Goal: Task Accomplishment & Management: Manage account settings

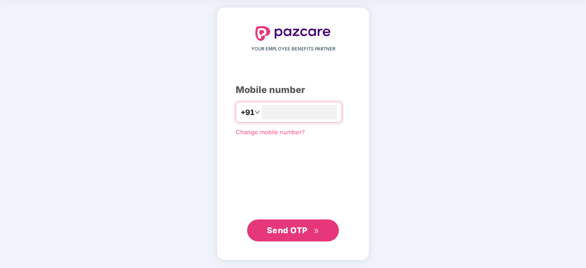
type input "**********"
click at [292, 224] on span "Send OTP" at bounding box center [293, 230] width 53 height 13
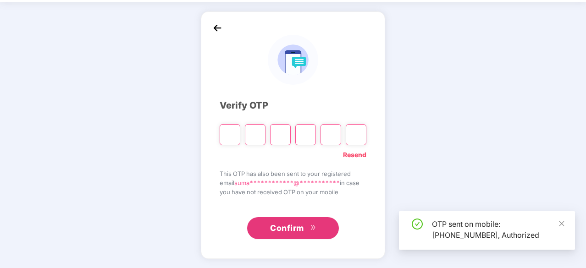
scroll to position [30, 0]
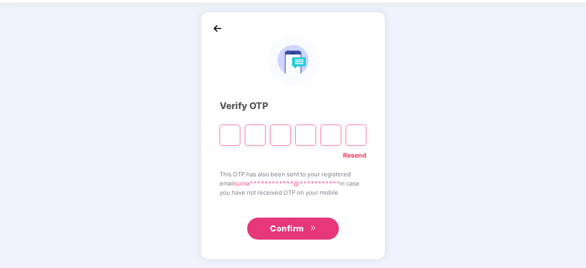
type input "*"
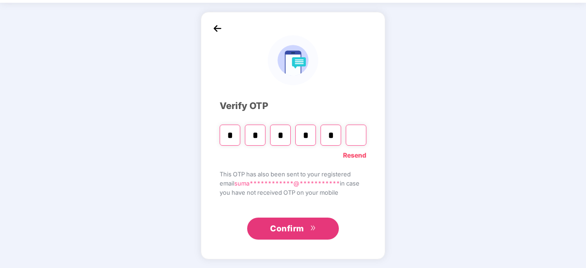
type input "*"
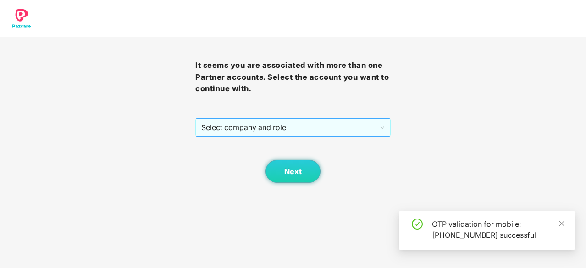
click at [309, 132] on span "Select company and role" at bounding box center [292, 127] width 183 height 17
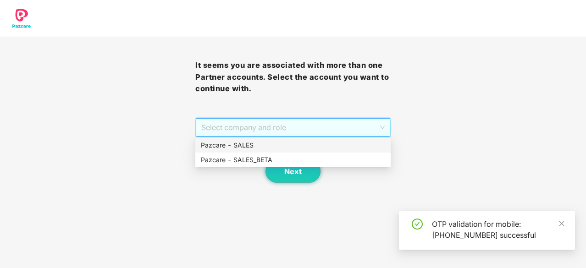
click at [269, 149] on div "Pazcare - SALES" at bounding box center [293, 145] width 184 height 10
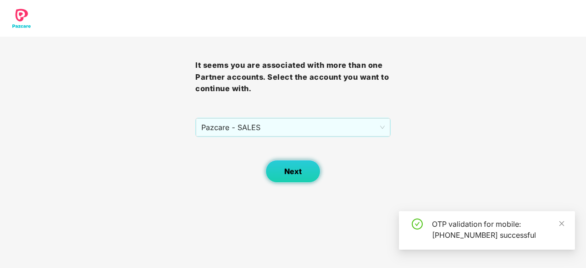
click at [291, 168] on span "Next" at bounding box center [292, 171] width 17 height 9
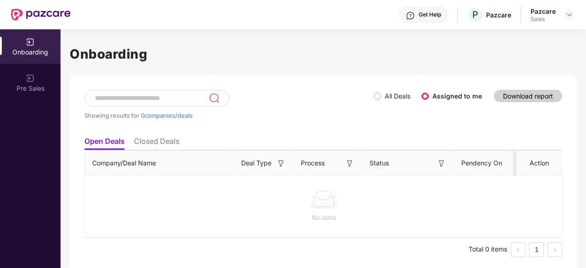
click at [550, 12] on div "Pazcare" at bounding box center [542, 11] width 25 height 9
click at [568, 17] on img at bounding box center [568, 14] width 7 height 7
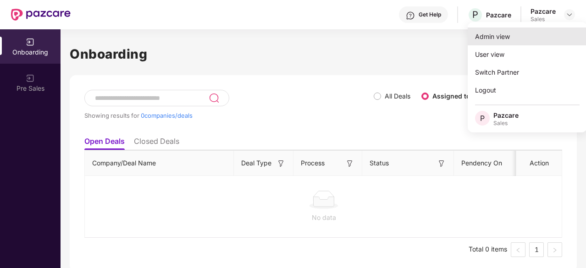
click at [509, 41] on div "Admin view" at bounding box center [526, 36] width 119 height 18
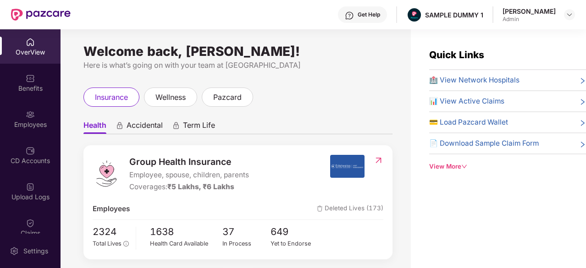
scroll to position [54, 0]
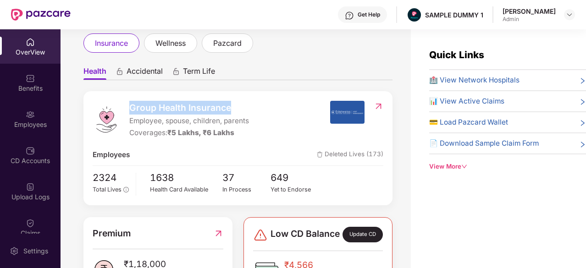
drag, startPoint x: 235, startPoint y: 111, endPoint x: 126, endPoint y: 110, distance: 109.5
click at [126, 110] on div "Group Health Insurance Employee, spouse, children, parents Coverages: ₹5 Lakhs,…" at bounding box center [211, 120] width 237 height 38
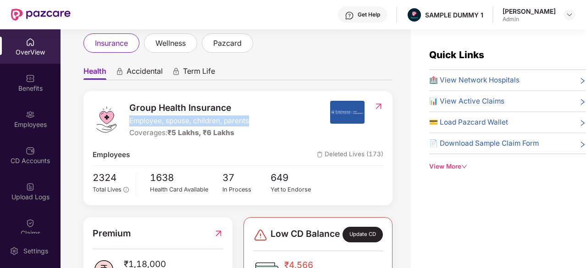
drag, startPoint x: 126, startPoint y: 121, endPoint x: 249, endPoint y: 118, distance: 122.8
click at [249, 118] on div "Group Health Insurance Employee, spouse, children, parents Coverages: ₹5 Lakhs,…" at bounding box center [211, 120] width 237 height 38
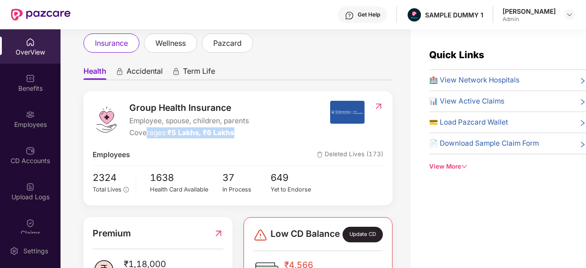
drag, startPoint x: 235, startPoint y: 137, endPoint x: 148, endPoint y: 138, distance: 87.1
click at [148, 138] on div "Coverages: ₹5 Lakhs, ₹6 Lakhs" at bounding box center [189, 132] width 120 height 11
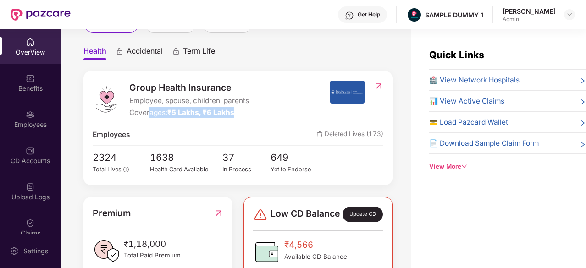
scroll to position [72, 0]
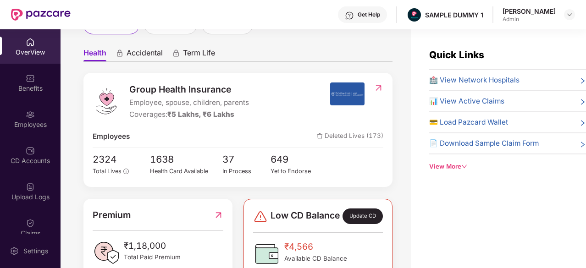
click at [476, 77] on span "🏥 View Network Hospitals" at bounding box center [474, 80] width 90 height 11
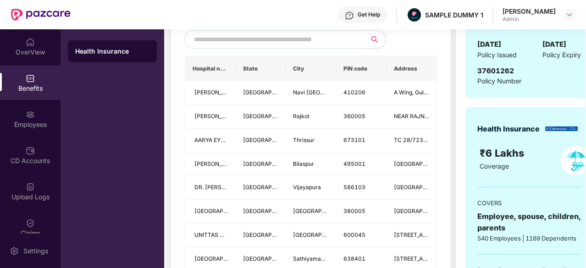
scroll to position [199, 0]
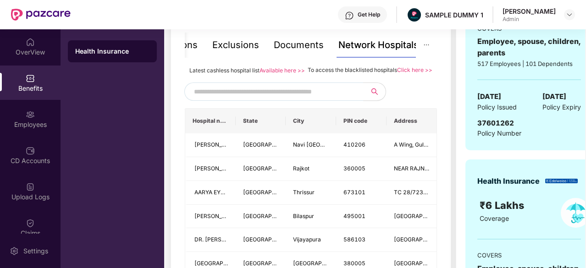
click at [292, 99] on input "text" at bounding box center [272, 92] width 157 height 14
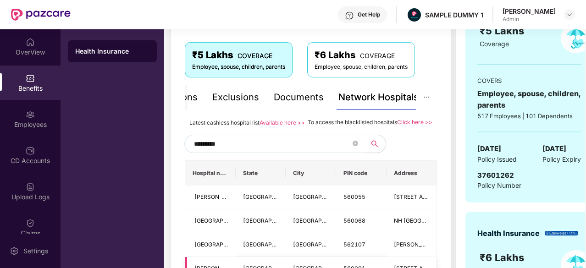
scroll to position [146, 0]
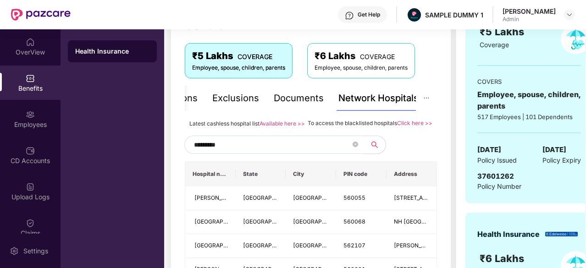
type input "*********"
drag, startPoint x: 307, startPoint y: 123, endPoint x: 396, endPoint y: 125, distance: 88.9
click at [396, 125] on span "To access the blacklisted hospitals" at bounding box center [351, 123] width 89 height 7
click at [414, 151] on div "*********" at bounding box center [311, 145] width 252 height 18
click at [307, 101] on div "Documents" at bounding box center [299, 98] width 50 height 14
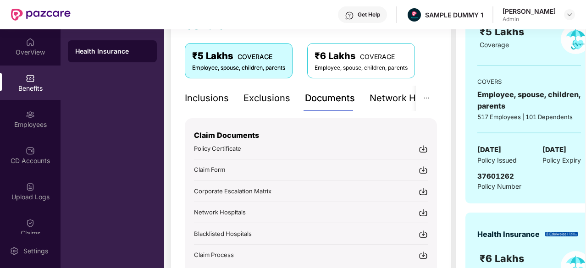
click at [213, 97] on div "Inclusions" at bounding box center [207, 98] width 44 height 14
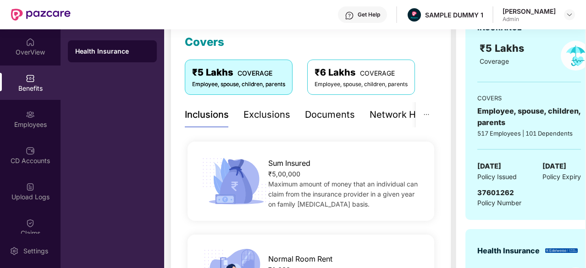
scroll to position [128, 0]
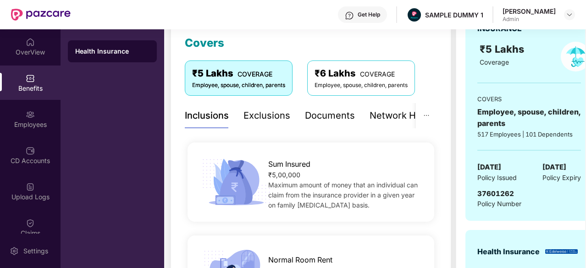
click at [263, 114] on div "Exclusions" at bounding box center [266, 116] width 47 height 14
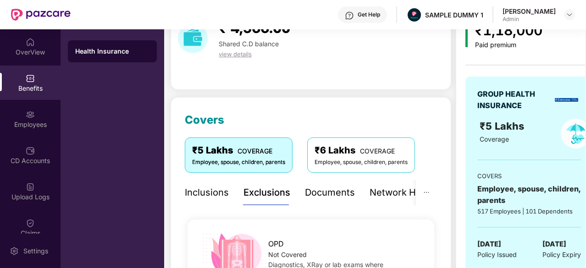
scroll to position [0, 0]
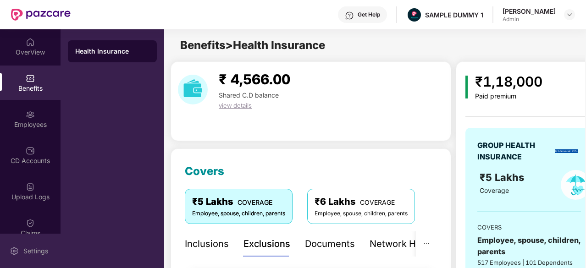
click at [36, 250] on div "Settings" at bounding box center [36, 250] width 30 height 9
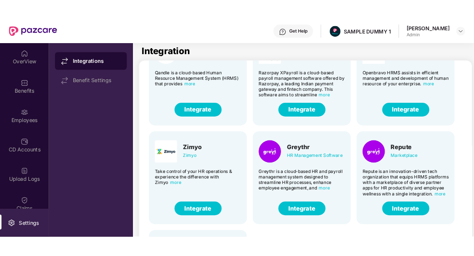
scroll to position [226, 0]
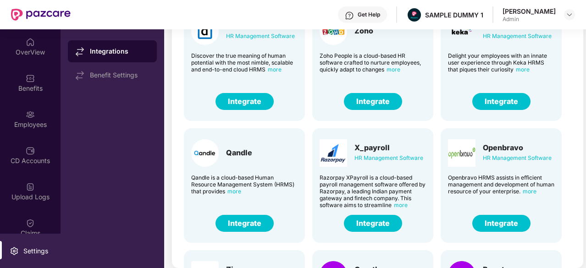
scroll to position [0, 0]
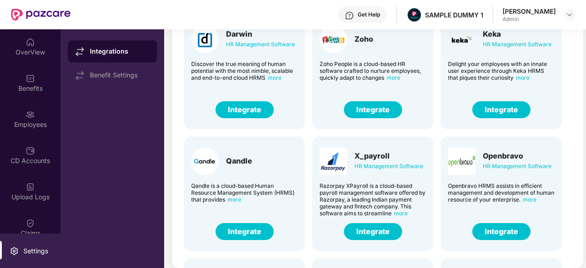
click at [493, 108] on button "Integrate" at bounding box center [501, 109] width 58 height 17
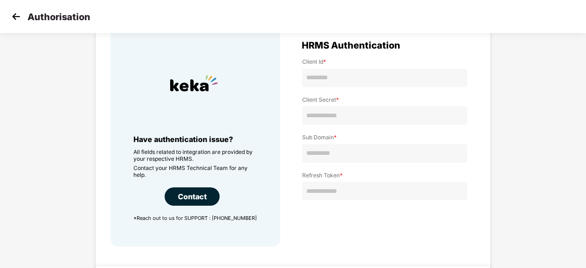
scroll to position [51, 0]
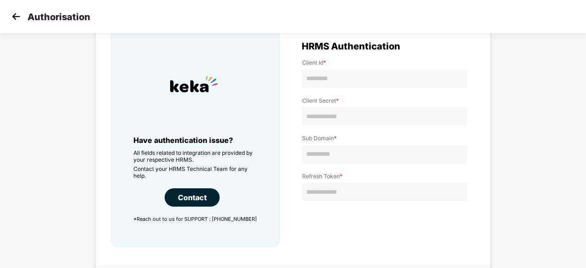
click at [22, 22] on img at bounding box center [16, 17] width 14 height 14
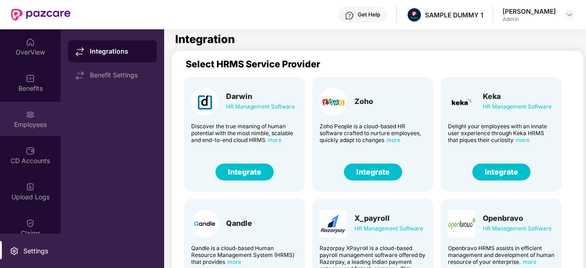
click at [33, 120] on div "Employees" at bounding box center [30, 124] width 60 height 9
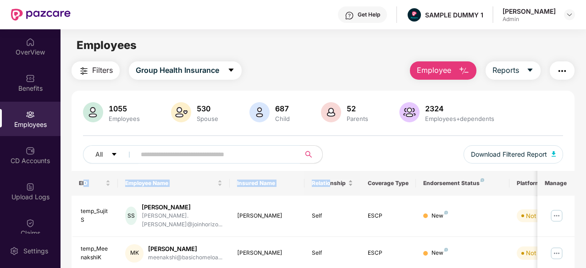
drag, startPoint x: 83, startPoint y: 185, endPoint x: 341, endPoint y: 184, distance: 258.4
click at [341, 184] on tr "EID Employee Name Insured Name Relationship Coverage Type Endorsement Status Pl…" at bounding box center [369, 183] width 596 height 25
click at [405, 151] on div "All Download Filtered Report" at bounding box center [323, 158] width 480 height 26
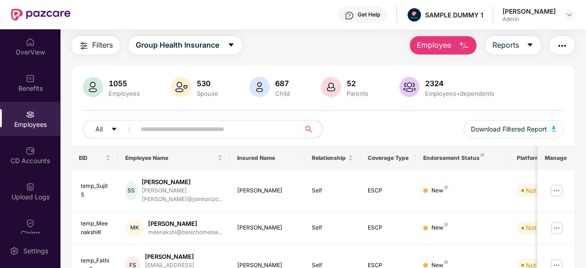
scroll to position [25, 0]
click at [459, 49] on img "button" at bounding box center [463, 46] width 11 height 11
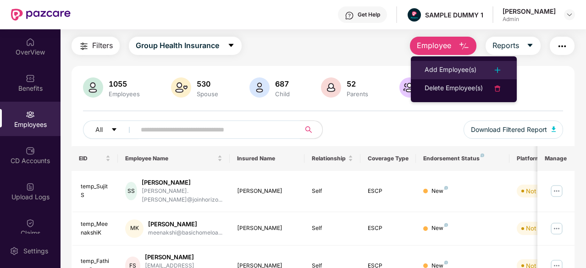
click at [444, 72] on div "Add Employee(s)" at bounding box center [450, 70] width 52 height 11
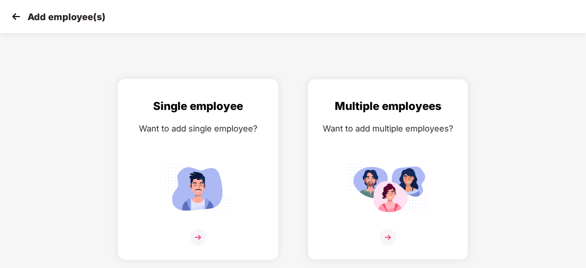
drag, startPoint x: 250, startPoint y: 103, endPoint x: 167, endPoint y: 112, distance: 83.4
click at [167, 112] on div "Single employee" at bounding box center [197, 106] width 141 height 17
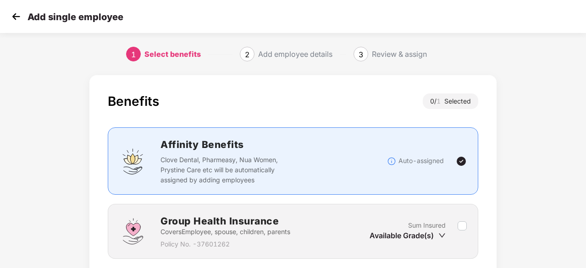
scroll to position [70, 0]
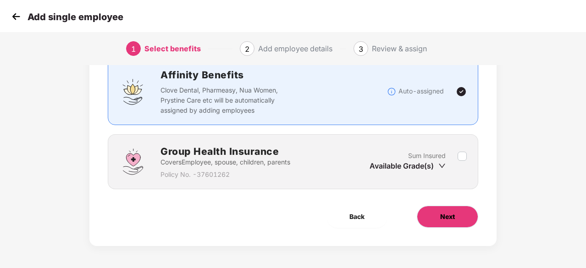
click at [452, 224] on button "Next" at bounding box center [446, 217] width 61 height 22
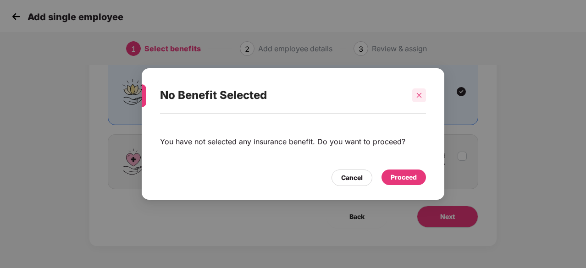
click at [414, 96] on div at bounding box center [419, 95] width 14 height 14
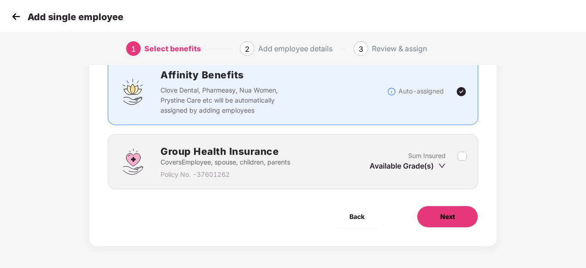
click at [447, 221] on button "Next" at bounding box center [446, 217] width 61 height 22
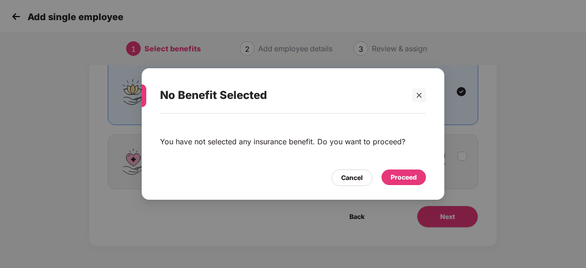
click at [405, 176] on div "Proceed" at bounding box center [403, 177] width 26 height 10
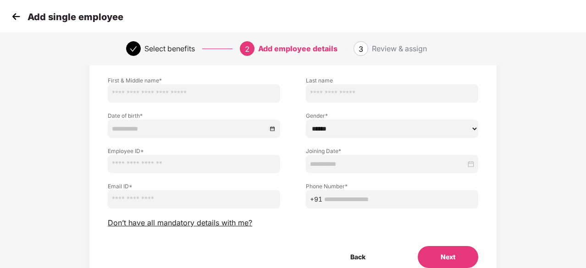
scroll to position [57, 0]
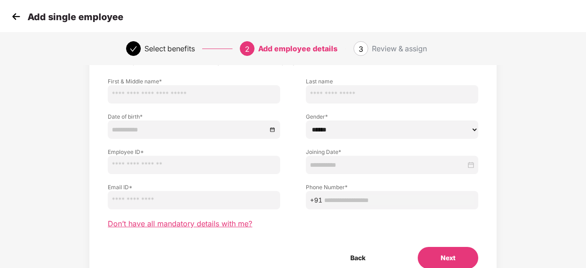
click at [220, 220] on span "Don’t have all mandatory details with me?" at bounding box center [180, 224] width 144 height 10
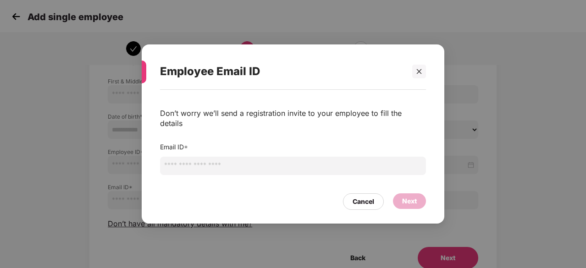
click at [274, 162] on input "email" at bounding box center [293, 166] width 266 height 18
click at [419, 76] on div at bounding box center [419, 72] width 14 height 14
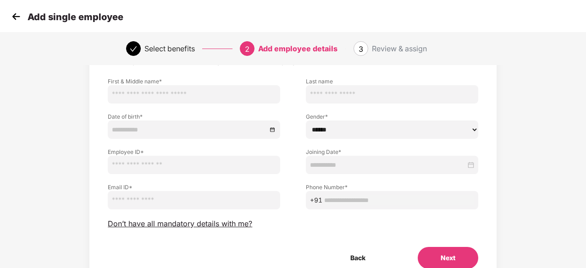
click at [11, 15] on img at bounding box center [16, 17] width 14 height 14
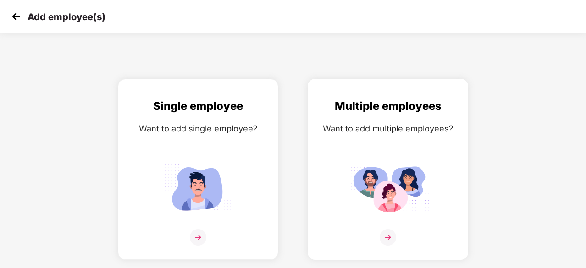
click at [383, 130] on div "Want to add multiple employees?" at bounding box center [387, 128] width 141 height 13
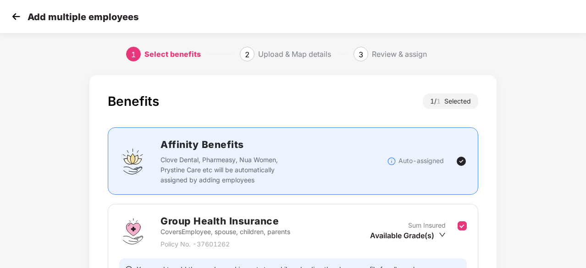
scroll to position [100, 0]
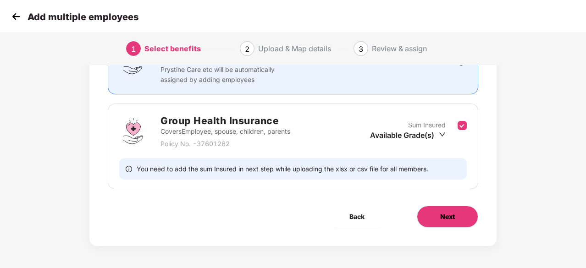
click at [451, 224] on button "Next" at bounding box center [446, 217] width 61 height 22
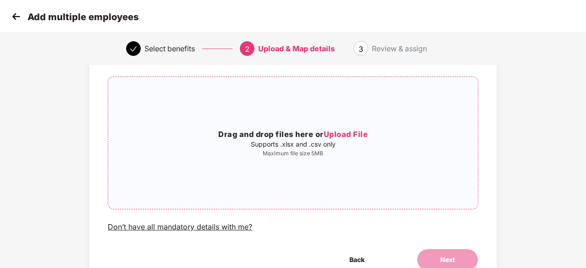
scroll to position [55, 0]
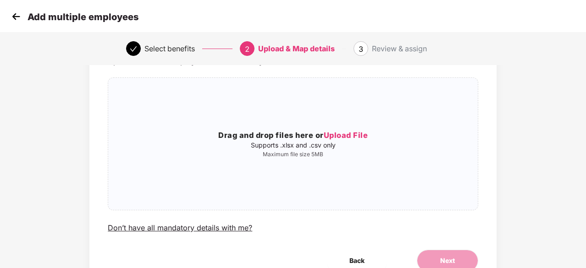
click at [15, 16] on img at bounding box center [16, 17] width 14 height 14
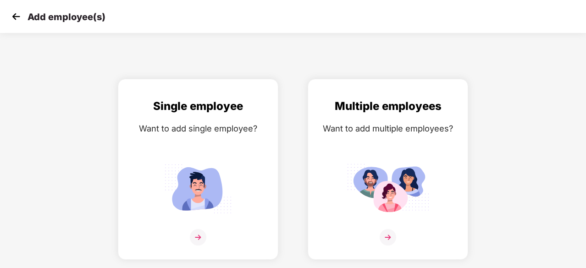
click at [15, 16] on img at bounding box center [16, 17] width 14 height 14
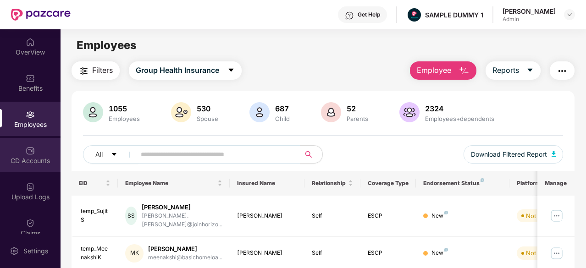
click at [27, 145] on div at bounding box center [30, 149] width 9 height 9
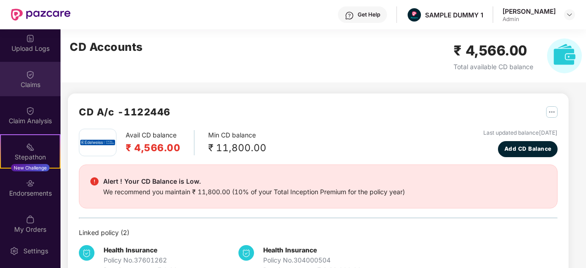
scroll to position [148, 0]
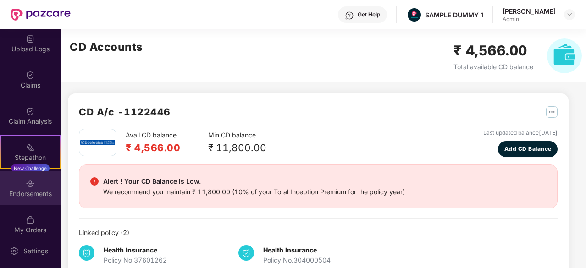
click at [27, 186] on img at bounding box center [30, 183] width 9 height 9
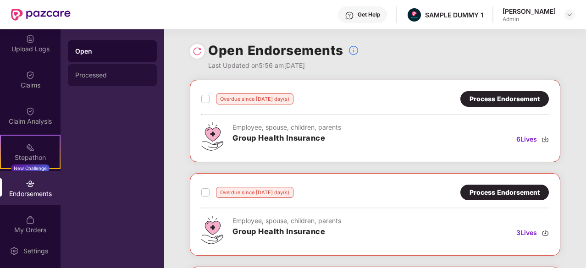
click at [116, 75] on div "Processed" at bounding box center [112, 74] width 74 height 7
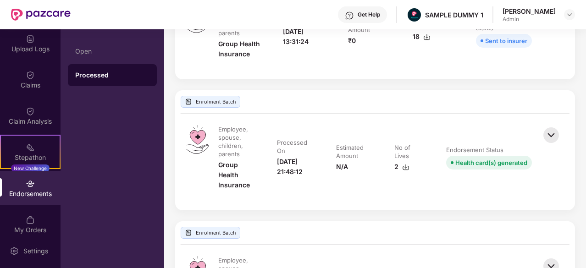
scroll to position [542, 0]
click at [549, 133] on img at bounding box center [551, 136] width 20 height 20
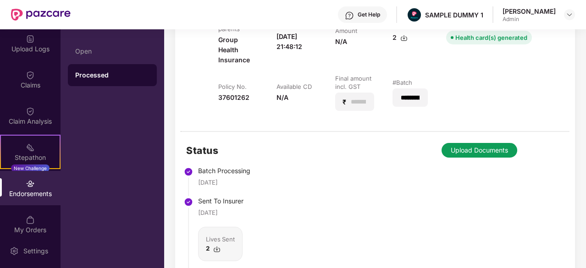
scroll to position [667, 0]
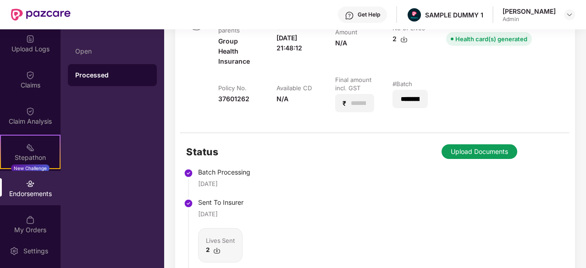
drag, startPoint x: 251, startPoint y: 179, endPoint x: 197, endPoint y: 181, distance: 53.2
click at [197, 181] on li "Batch Processing [DATE]" at bounding box center [229, 185] width 87 height 30
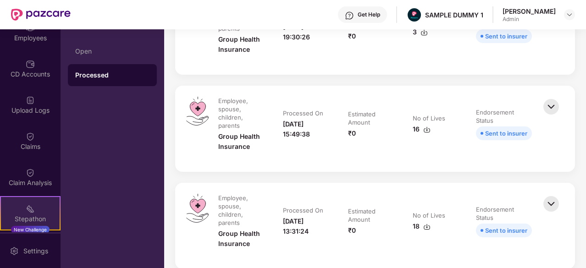
scroll to position [88, 0]
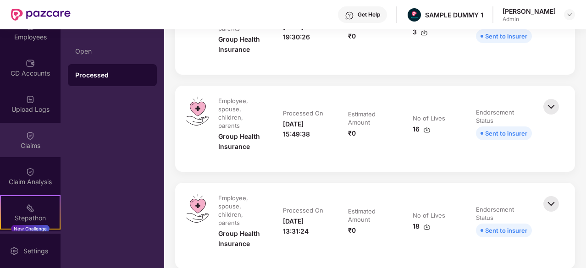
click at [36, 142] on div "Claims" at bounding box center [30, 145] width 60 height 9
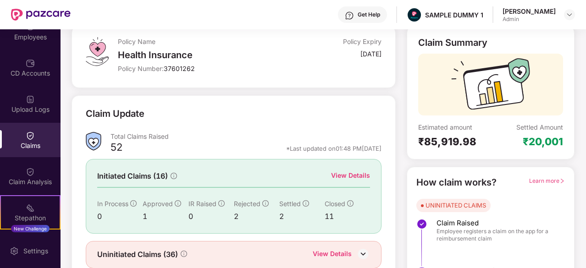
scroll to position [55, 0]
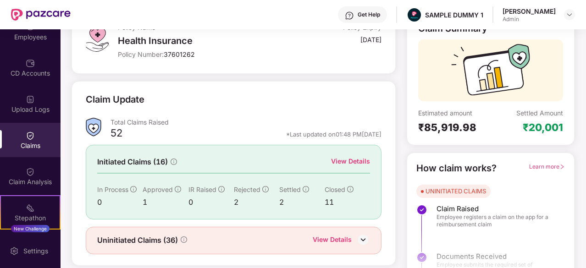
click at [337, 157] on div "View Details" at bounding box center [350, 161] width 39 height 10
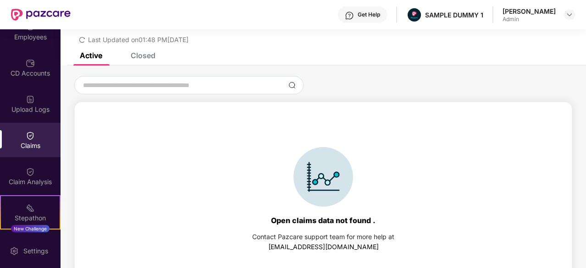
scroll to position [39, 0]
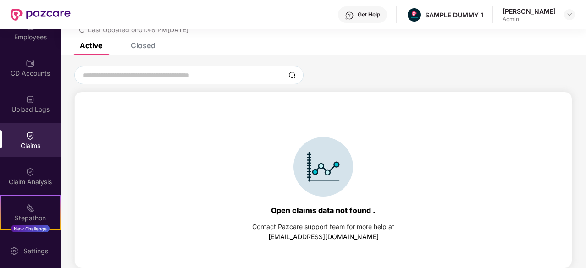
click at [147, 45] on div "Closed" at bounding box center [143, 45] width 25 height 9
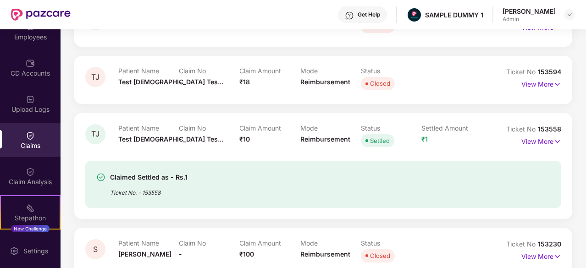
scroll to position [131, 0]
click at [540, 145] on p "View More" at bounding box center [541, 141] width 40 height 12
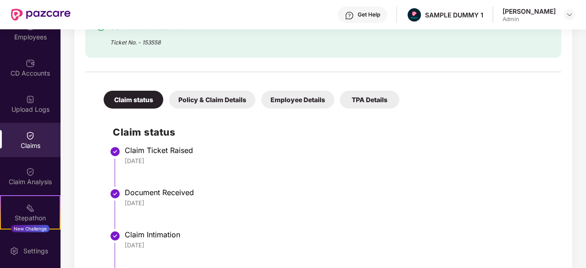
scroll to position [320, 0]
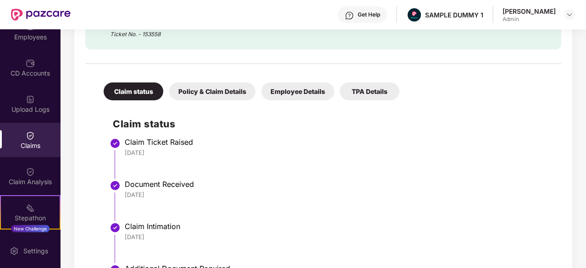
drag, startPoint x: 170, startPoint y: 149, endPoint x: 119, endPoint y: 150, distance: 50.4
click at [119, 150] on li "Claim Ticket Raised [DATE]" at bounding box center [332, 162] width 439 height 42
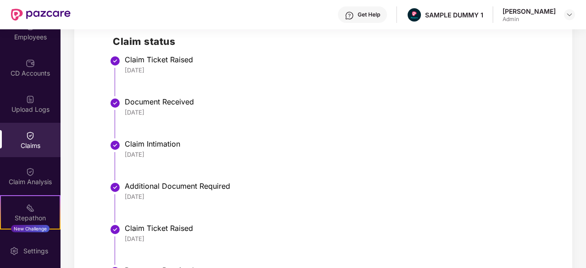
scroll to position [401, 0]
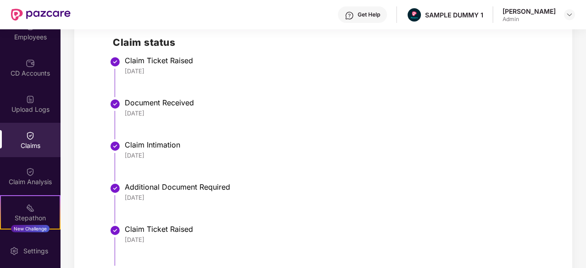
drag, startPoint x: 156, startPoint y: 112, endPoint x: 121, endPoint y: 111, distance: 34.8
click at [121, 111] on li "Document Received [DATE]" at bounding box center [332, 122] width 439 height 42
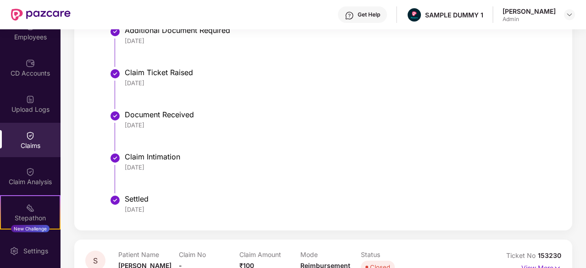
scroll to position [557, 0]
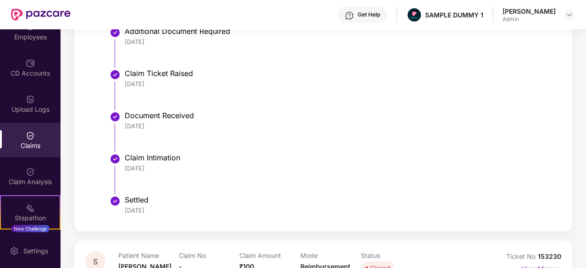
drag, startPoint x: 162, startPoint y: 164, endPoint x: 122, endPoint y: 164, distance: 40.3
click at [122, 164] on li "Claim Intimation [DATE]" at bounding box center [332, 177] width 439 height 42
drag, startPoint x: 163, startPoint y: 210, endPoint x: 123, endPoint y: 209, distance: 40.3
click at [123, 209] on li "Settled [DATE]" at bounding box center [332, 209] width 439 height 22
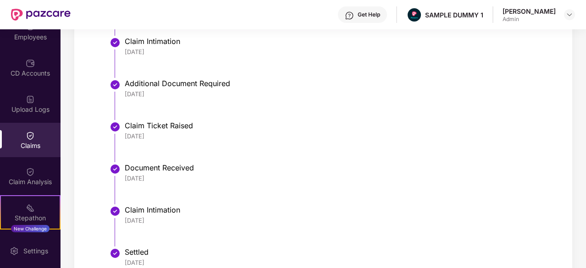
scroll to position [501, 0]
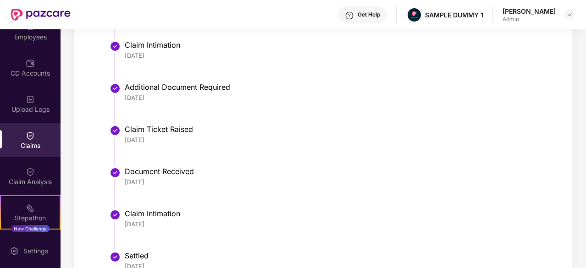
click at [357, 15] on div "Get Help" at bounding box center [368, 14] width 22 height 7
click at [505, 56] on div "[DATE]" at bounding box center [338, 55] width 427 height 8
click at [26, 173] on img at bounding box center [30, 171] width 9 height 9
